Goal: Task Accomplishment & Management: Manage account settings

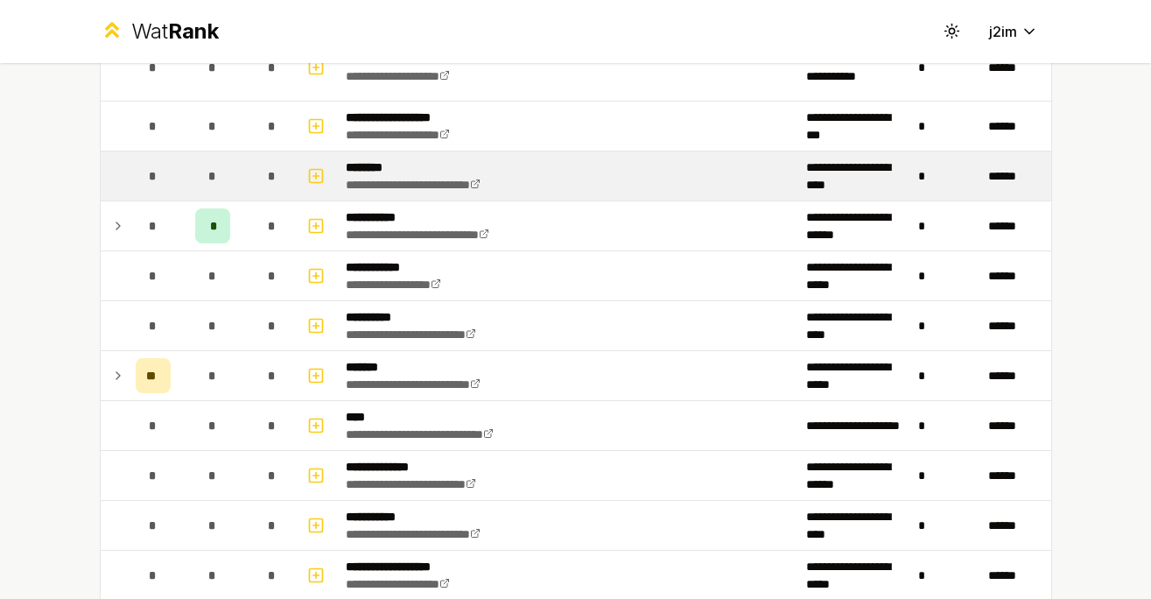
scroll to position [1443, 0]
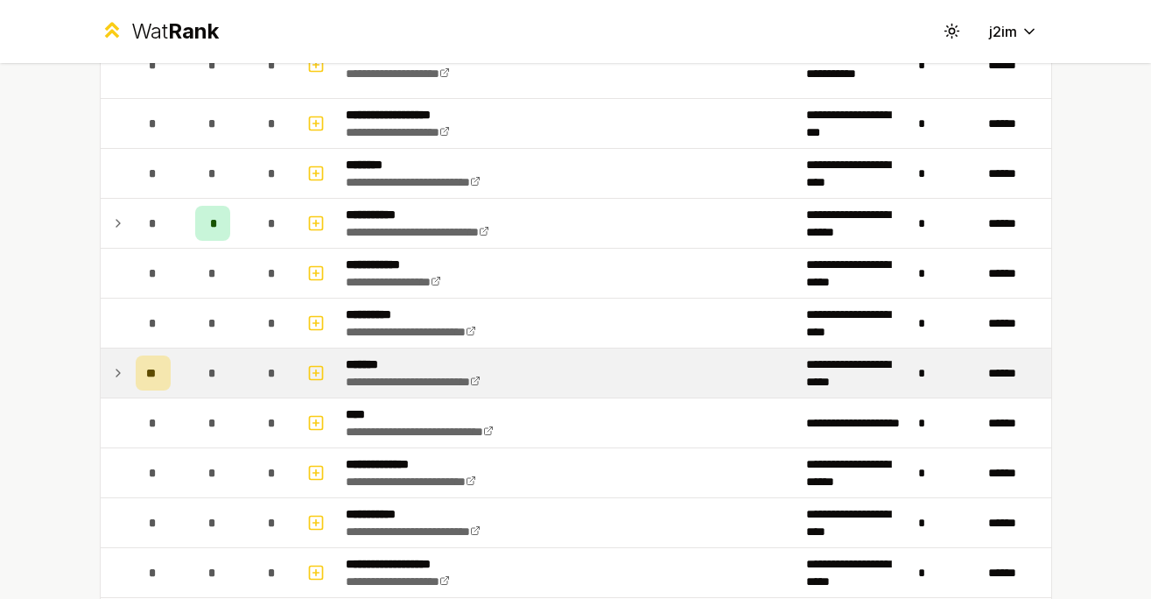
click at [111, 373] on icon at bounding box center [118, 372] width 14 height 21
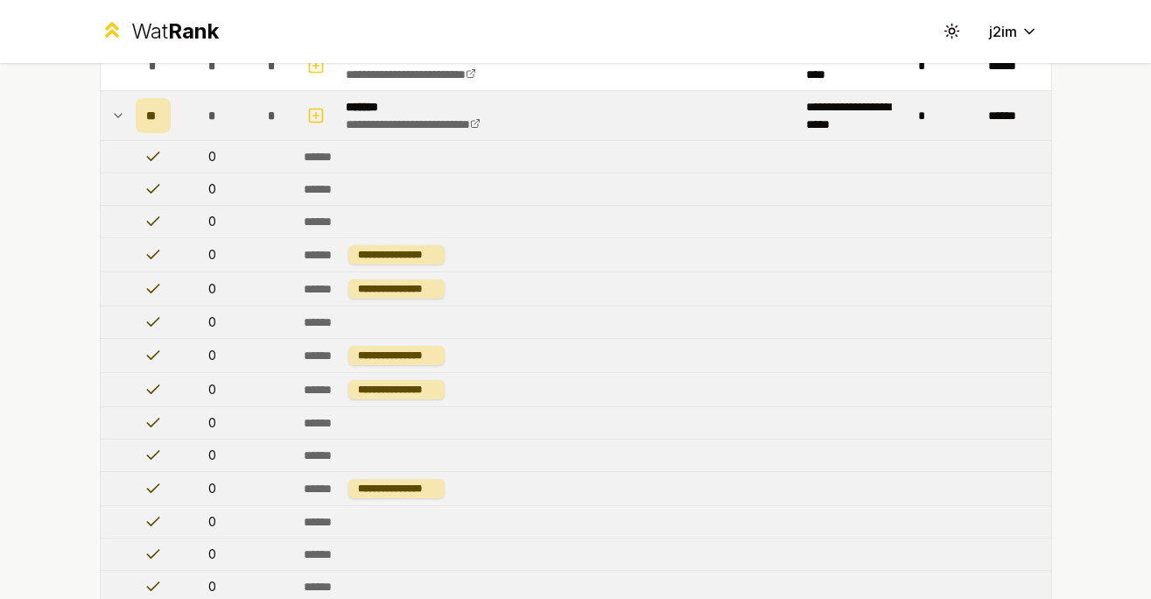
scroll to position [1517, 0]
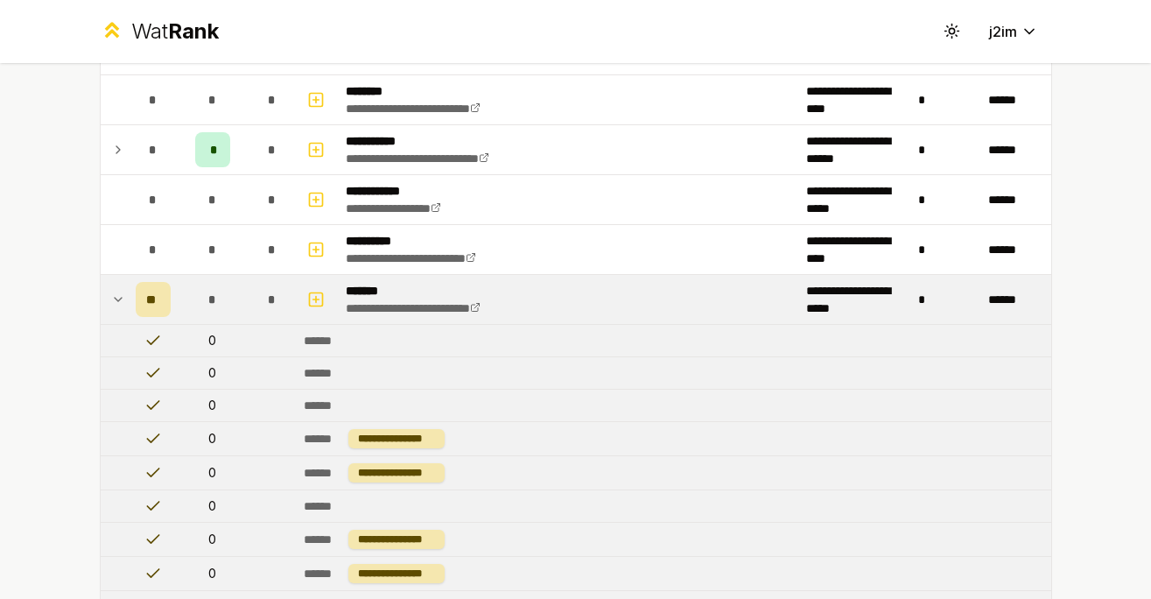
click at [111, 301] on icon at bounding box center [118, 299] width 14 height 21
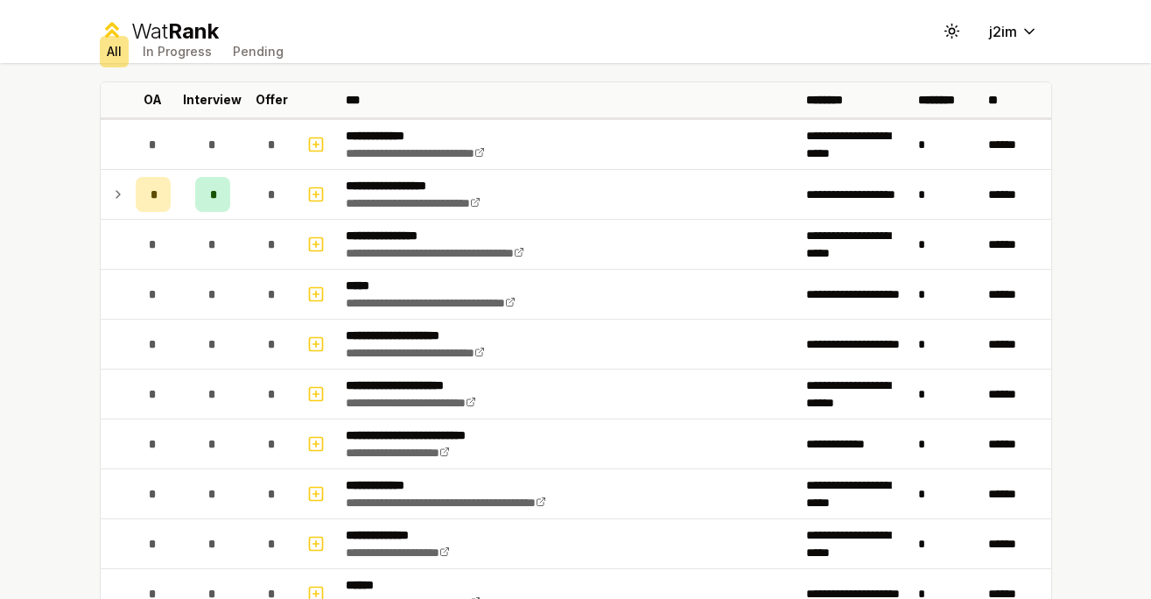
scroll to position [57, 0]
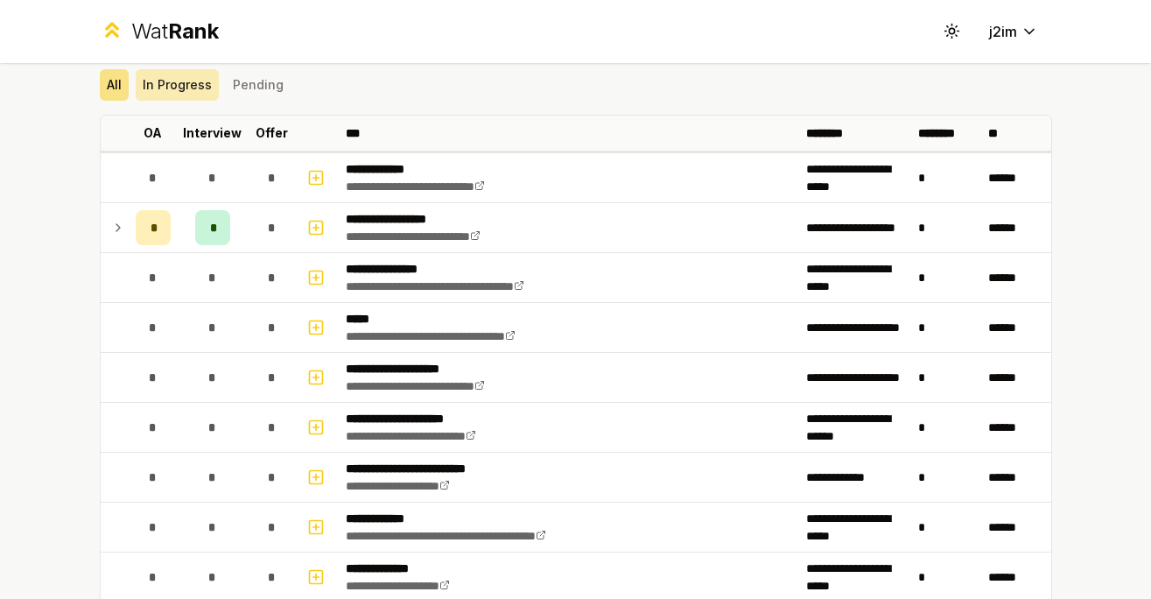
click at [176, 89] on button "In Progress" at bounding box center [177, 85] width 83 height 32
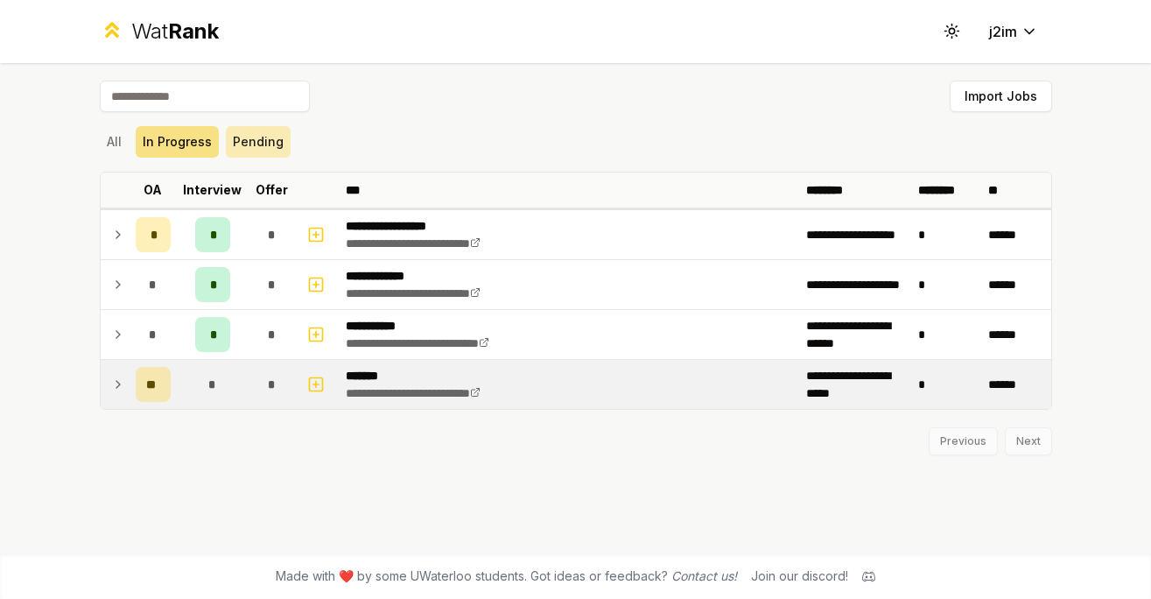
click at [231, 136] on button "Pending" at bounding box center [258, 142] width 65 height 32
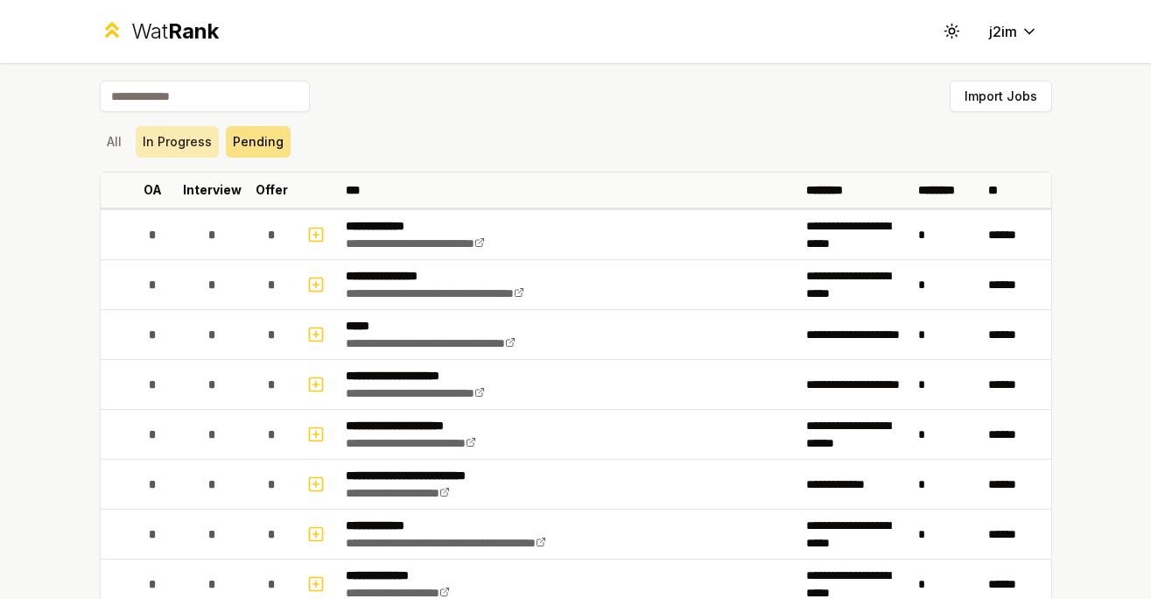
click at [174, 140] on button "In Progress" at bounding box center [177, 142] width 83 height 32
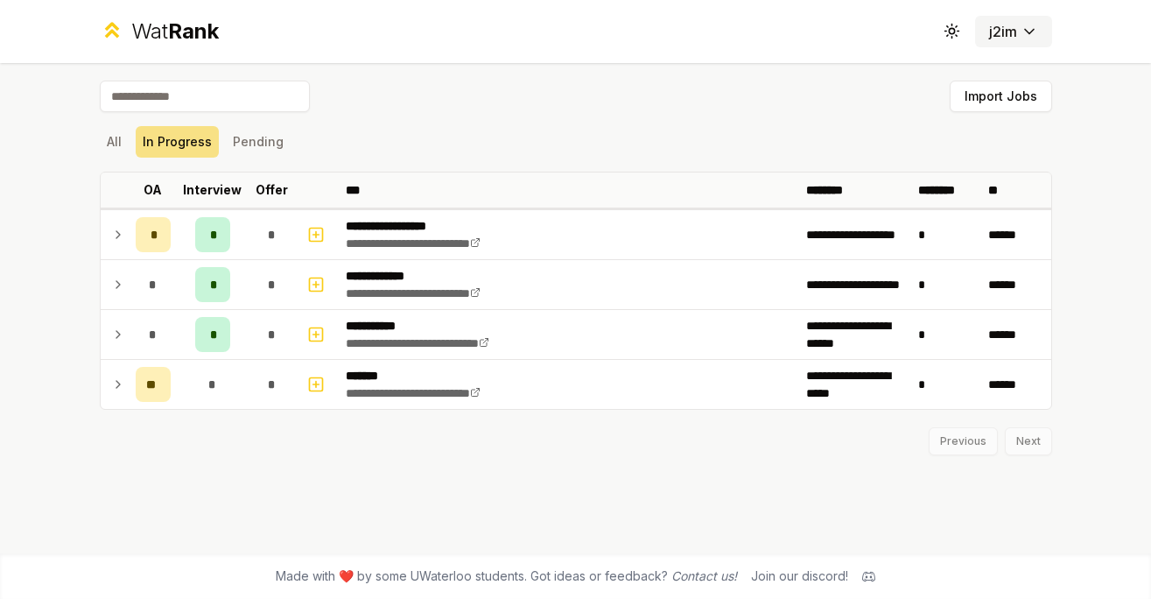
click at [1024, 18] on button "j2im" at bounding box center [1013, 32] width 77 height 32
click at [937, 29] on button "Toggle theme" at bounding box center [953, 32] width 32 height 32
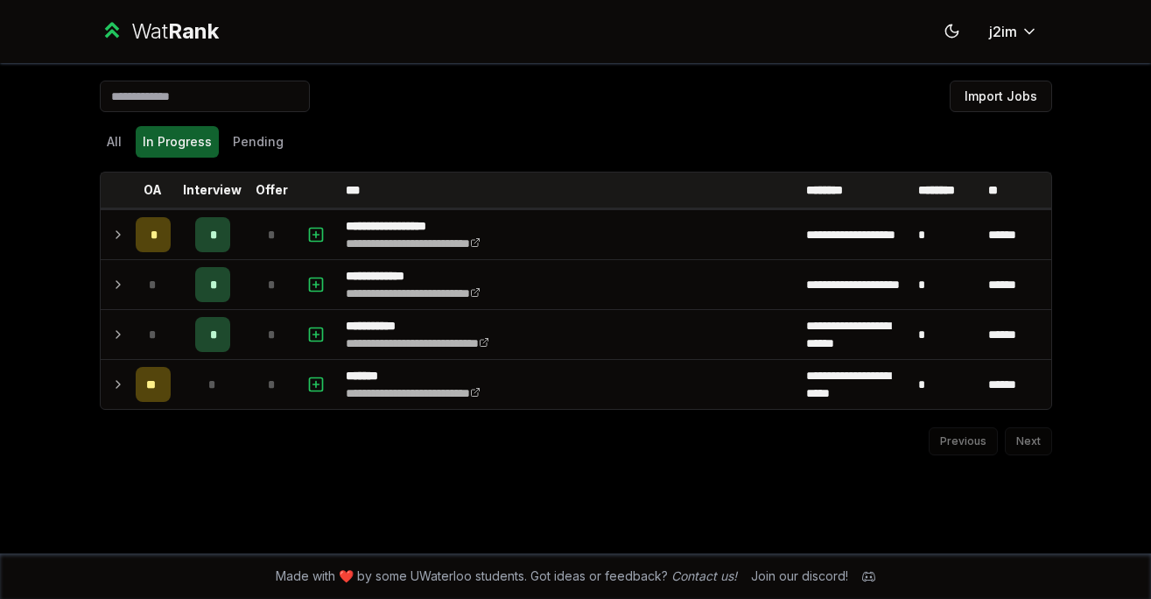
click at [784, 51] on div "Wat Rank Toggle theme j2im" at bounding box center [576, 31] width 1008 height 63
